Goal: Task Accomplishment & Management: Complete application form

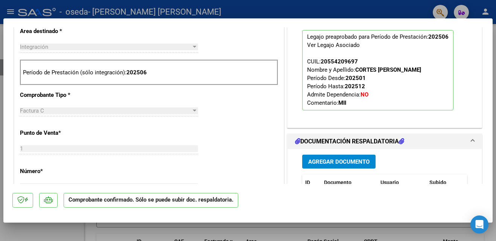
scroll to position [286, 0]
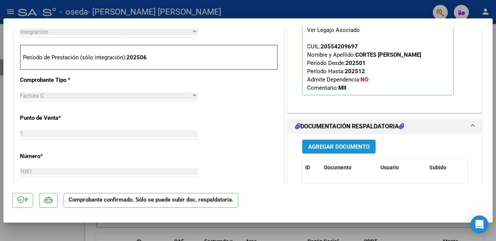
click at [344, 145] on span "Agregar Documento" at bounding box center [338, 147] width 61 height 7
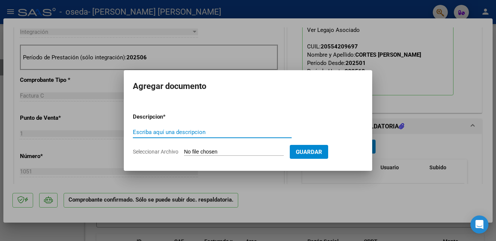
click at [256, 132] on input "Escriba aquí una descripcion" at bounding box center [212, 132] width 159 height 7
type input "ASISTTENCIA"
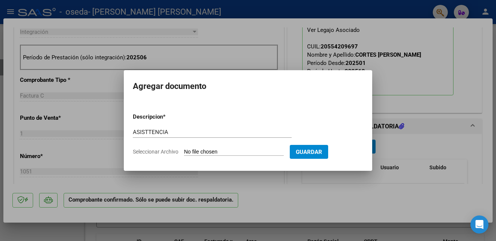
click at [221, 149] on input "Seleccionar Archivo" at bounding box center [234, 152] width 100 height 7
type input "C:\fakepath\ASIST [PERSON_NAME].pdf"
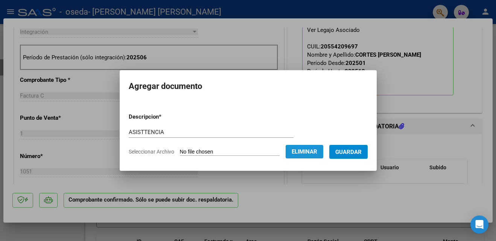
click at [313, 149] on span "Eliminar" at bounding box center [304, 152] width 26 height 7
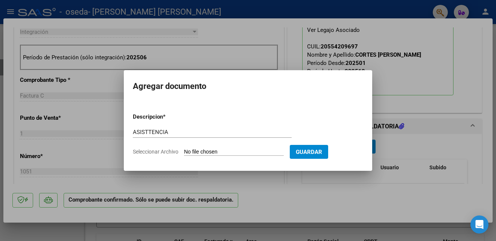
click at [349, 186] on div at bounding box center [248, 120] width 496 height 241
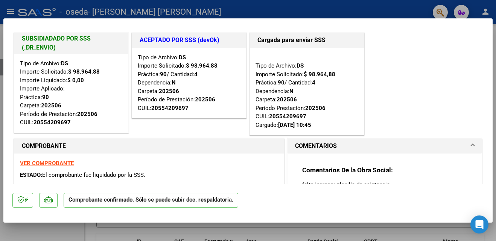
scroll to position [0, 0]
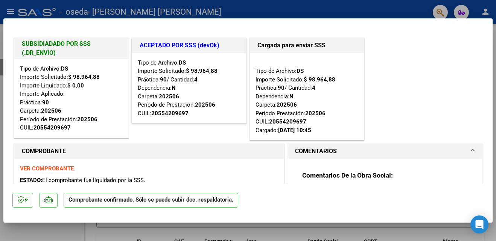
click at [445, 129] on div "SUBSIDIADADO POR SSS (.DR_ENVIO) Tipo de Archivo: DS Importe Solicitado: $ 98.9…" at bounding box center [247, 89] width 471 height 106
click at [491, 189] on mat-dialog-container "SUBSIDIADADO POR SSS (.DR_ENVIO) Tipo de Archivo: DS Importe Solicitado: $ 98.9…" at bounding box center [247, 120] width 489 height 205
click at [491, 204] on mat-dialog-container "SUBSIDIADADO POR SSS (.DR_ENVIO) Tipo de Archivo: DS Importe Solicitado: $ 98.9…" at bounding box center [247, 120] width 489 height 205
click at [491, 193] on mat-dialog-container "SUBSIDIADADO POR SSS (.DR_ENVIO) Tipo de Archivo: DS Importe Solicitado: $ 98.9…" at bounding box center [247, 120] width 489 height 205
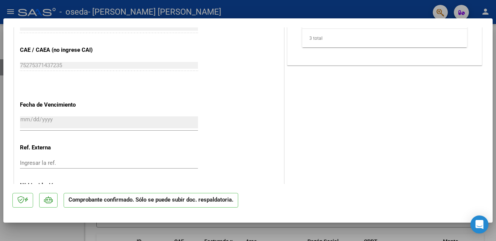
scroll to position [548, 0]
